Goal: Task Accomplishment & Management: Manage account settings

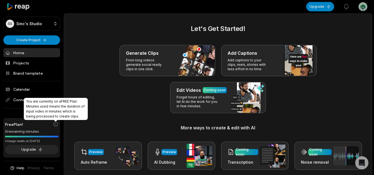
click at [54, 123] on icon at bounding box center [56, 124] width 6 height 6
click at [55, 123] on icon at bounding box center [56, 124] width 6 height 6
click at [57, 110] on span "You are currently on a FREE Plan : Minutes used means the duration of input vid…" at bounding box center [55, 108] width 59 height 19
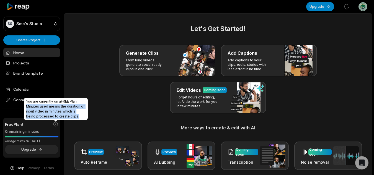
click at [57, 110] on span "You are currently on a FREE Plan : Minutes used means the duration of input vid…" at bounding box center [55, 108] width 59 height 19
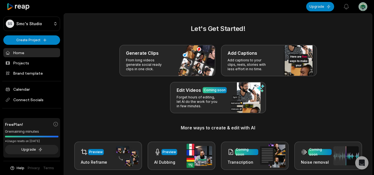
click at [118, 113] on div "Let's Get Started! Generate Clips From long videos generate social ready clips …" at bounding box center [218, 97] width 295 height 146
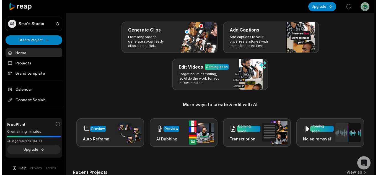
scroll to position [10, 0]
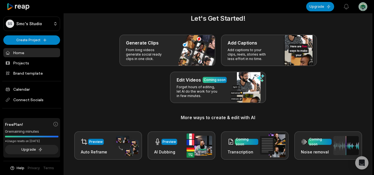
click at [362, 4] on html "SS Smc's Studio Create Project Home Projects Brand template Calendar Connect So…" at bounding box center [187, 77] width 374 height 175
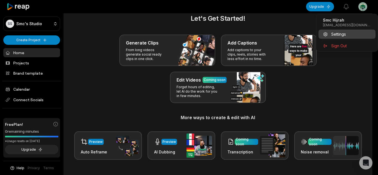
click at [336, 36] on span "Settings" at bounding box center [338, 34] width 15 height 6
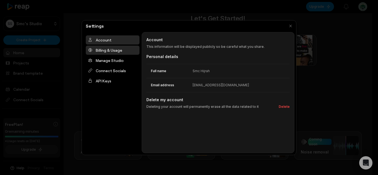
click at [127, 50] on div "Billing & Usage" at bounding box center [113, 50] width 54 height 9
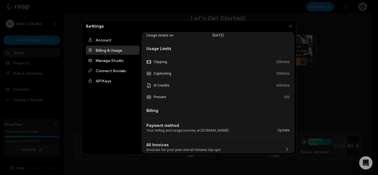
scroll to position [51, 0]
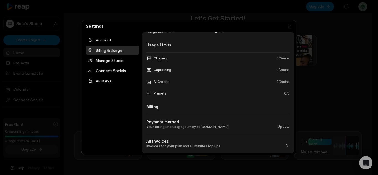
click at [163, 59] on div "Clipping" at bounding box center [156, 58] width 21 height 5
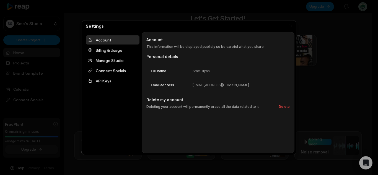
click at [305, 30] on div at bounding box center [189, 87] width 378 height 175
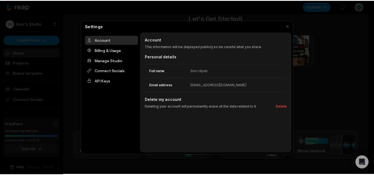
scroll to position [0, 0]
